Goal: Find specific page/section

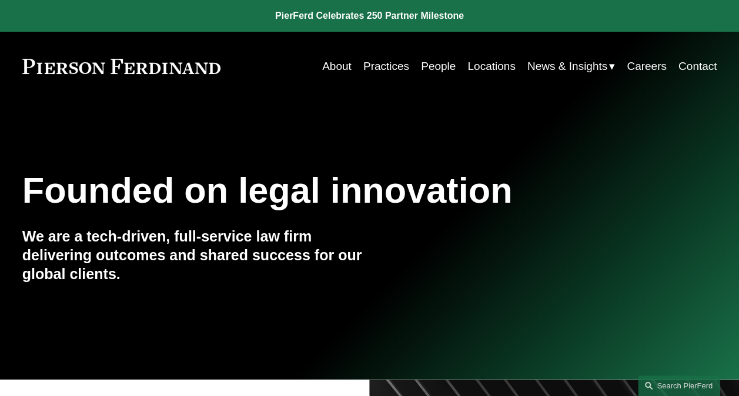
click at [426, 69] on link "People" at bounding box center [438, 66] width 35 height 22
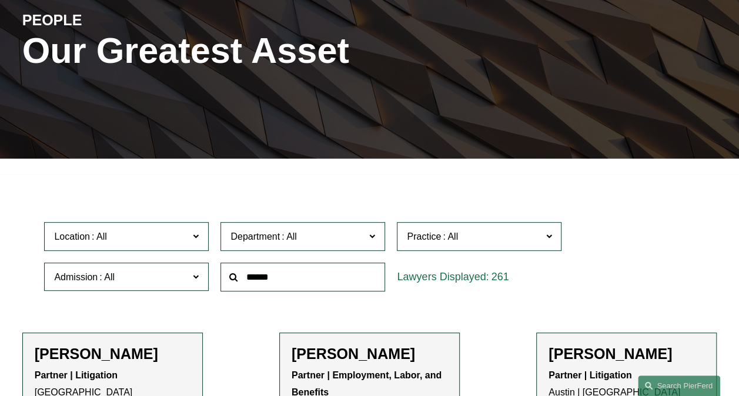
scroll to position [157, 0]
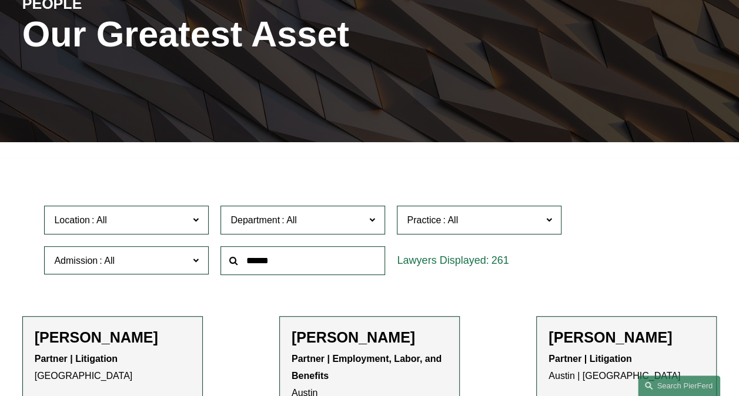
click at [267, 264] on input "text" at bounding box center [303, 260] width 165 height 29
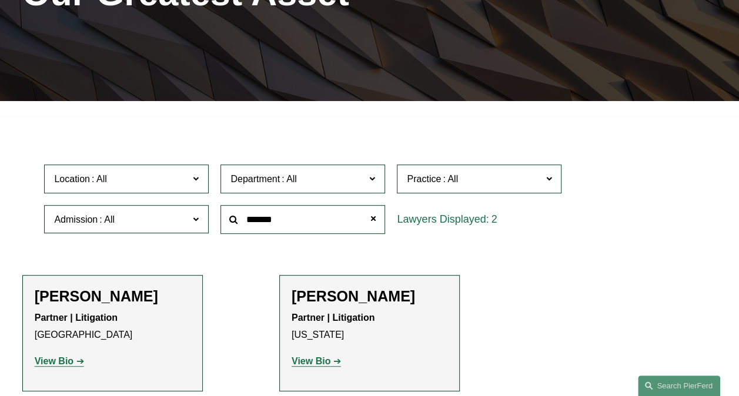
scroll to position [199, 0]
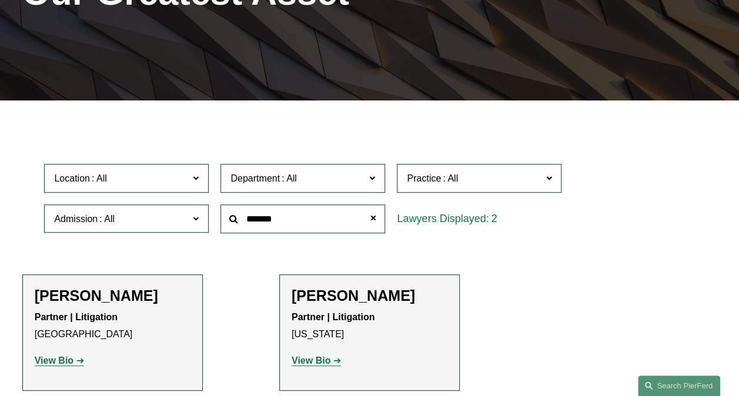
type input "*******"
click at [60, 366] on strong "View Bio" at bounding box center [54, 361] width 39 height 10
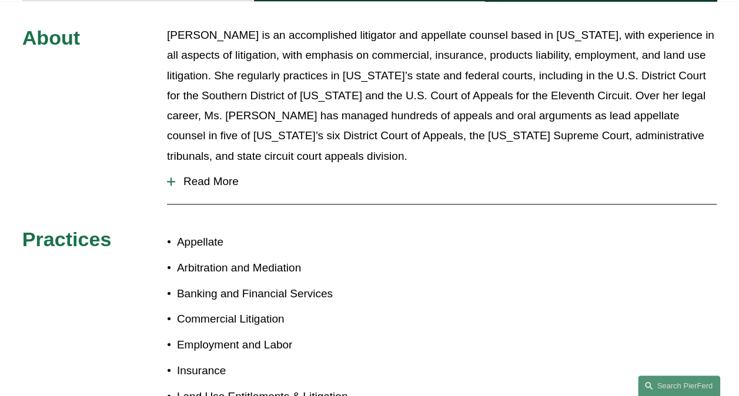
scroll to position [519, 0]
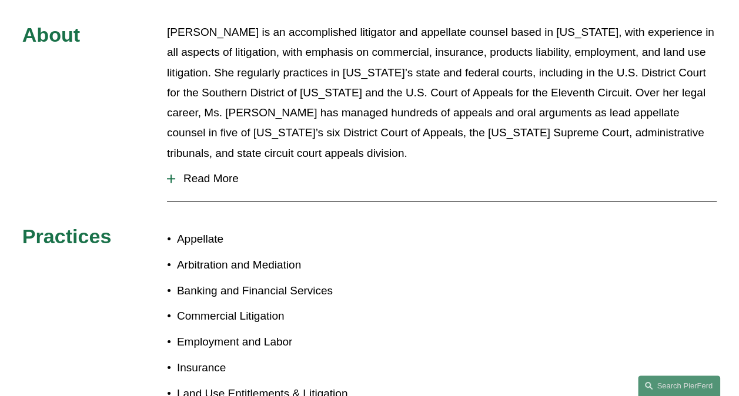
click at [172, 175] on div at bounding box center [171, 179] width 8 height 8
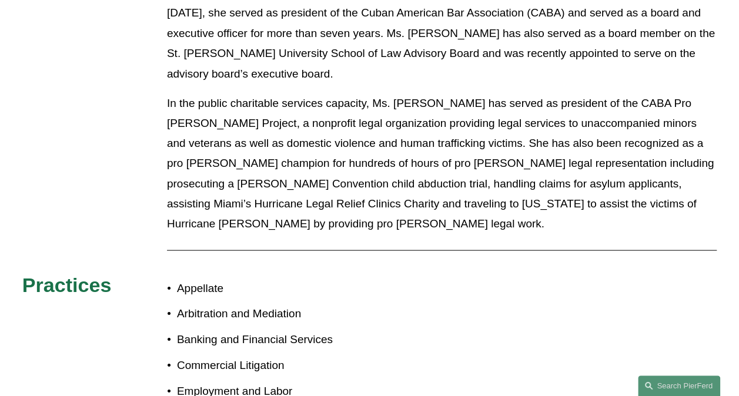
scroll to position [1081, 0]
